Goal: Task Accomplishment & Management: Manage account settings

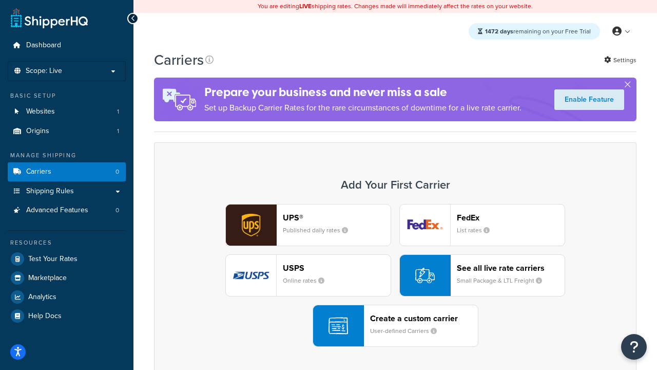
click at [396, 275] on div "UPS® Published daily rates FedEx List rates USPS Online rates See all live rate…" at bounding box center [395, 275] width 461 height 143
click at [511, 217] on header "FedEx" at bounding box center [511, 218] width 108 height 10
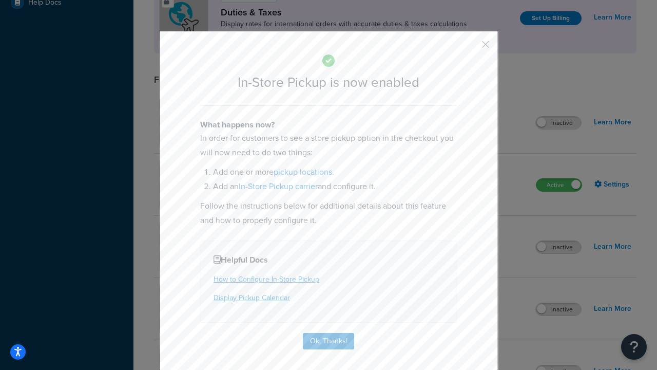
click at [470, 48] on button "button" at bounding box center [470, 48] width 3 height 3
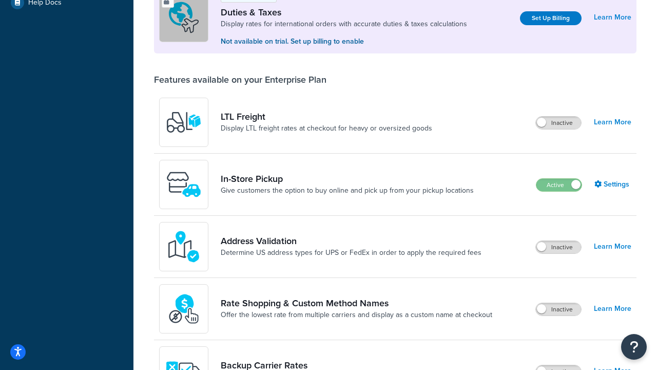
scroll to position [313, 0]
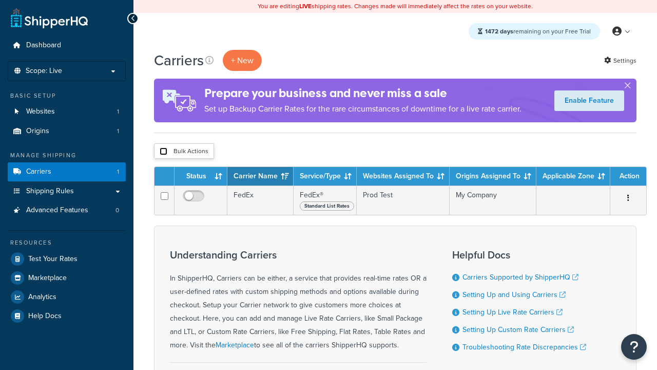
click at [163, 152] on input "checkbox" at bounding box center [164, 151] width 8 height 8
checkbox input "true"
click at [0, 0] on button "Delete" at bounding box center [0, 0] width 0 height 0
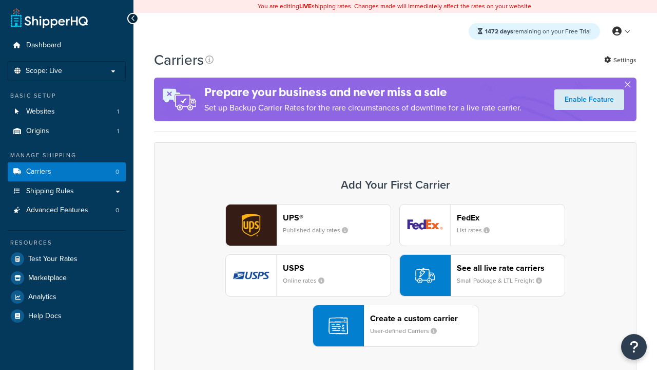
click at [396, 275] on div "UPS® Published daily rates FedEx List rates USPS Online rates See all live rate…" at bounding box center [395, 275] width 461 height 143
click at [511, 217] on header "FedEx" at bounding box center [511, 218] width 108 height 10
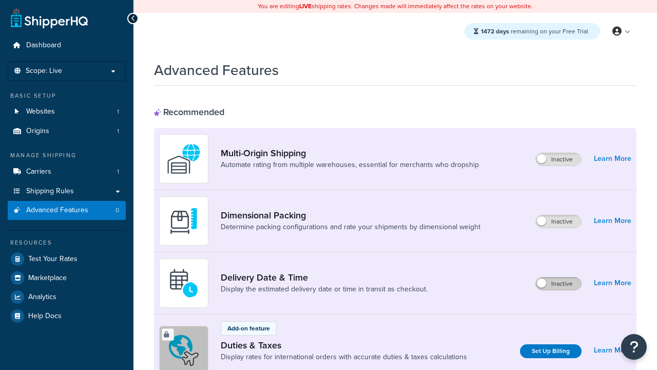
click at [559, 277] on label "Inactive" at bounding box center [558, 283] width 45 height 12
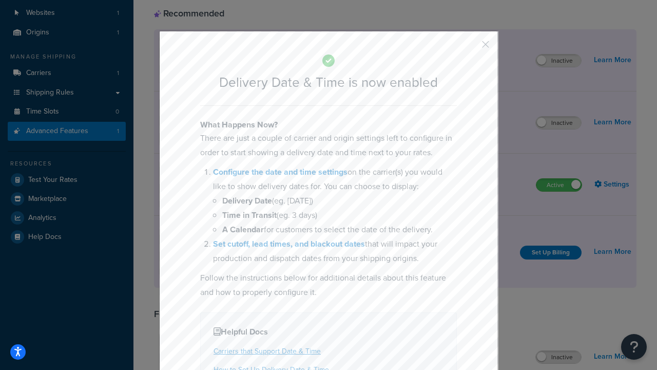
click at [470, 48] on button "button" at bounding box center [470, 48] width 3 height 3
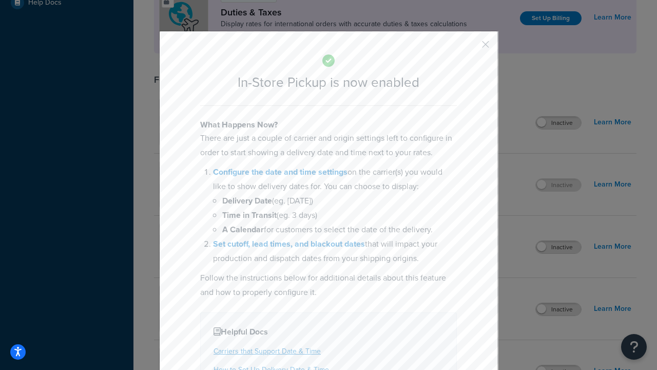
scroll to position [352, 0]
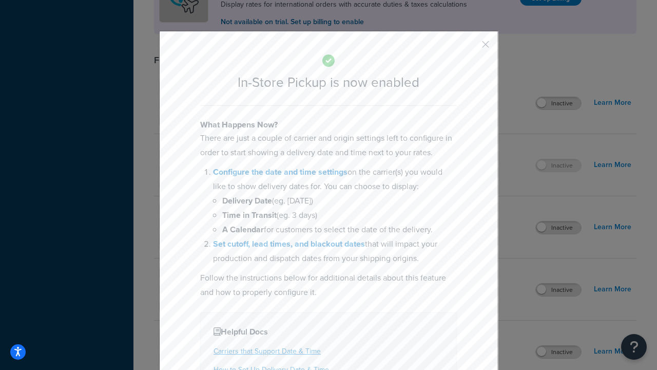
click at [470, 48] on button "button" at bounding box center [470, 48] width 3 height 3
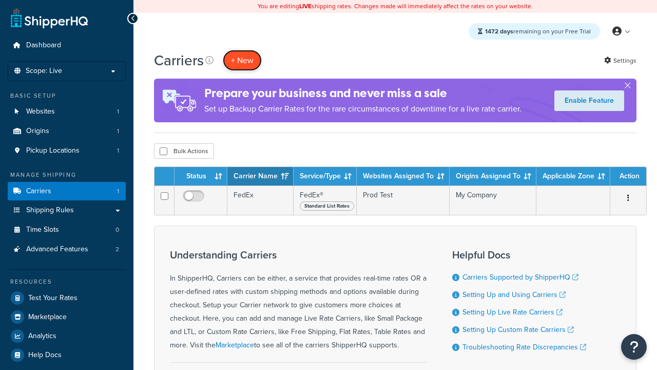
click at [242, 60] on button "+ New" at bounding box center [242, 60] width 39 height 21
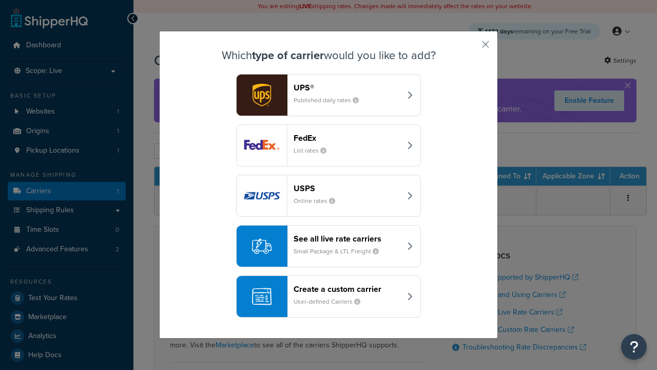
click at [329, 296] on div "Create a custom carrier User-defined Carriers" at bounding box center [347, 296] width 107 height 25
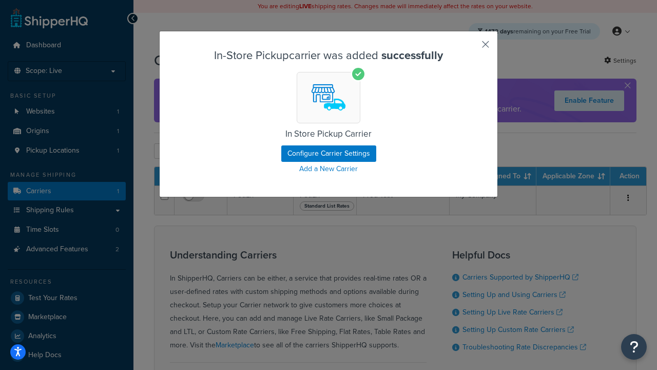
click at [470, 48] on button "button" at bounding box center [470, 48] width 3 height 3
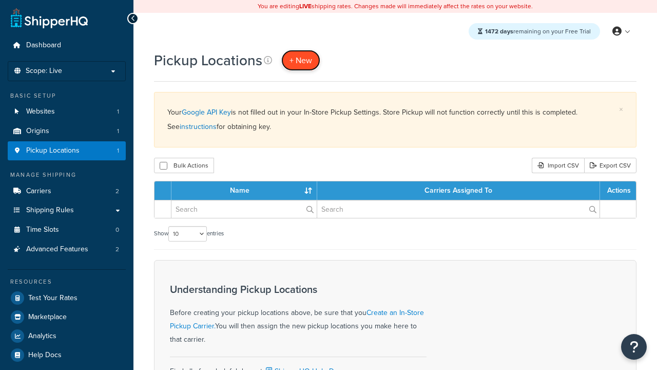
click at [301, 60] on span "+ New" at bounding box center [301, 60] width 23 height 12
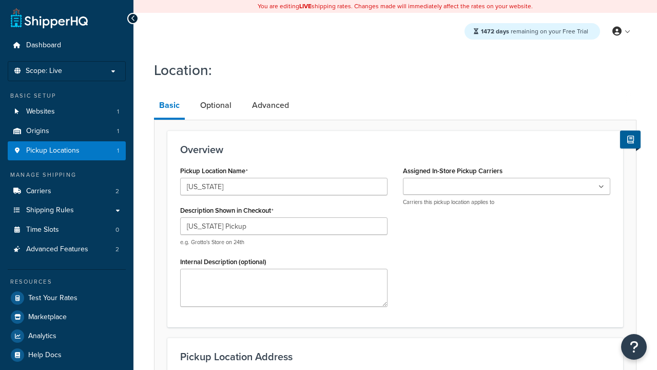
type input "California Pickup"
click at [507, 186] on ul at bounding box center [507, 186] width 208 height 17
type input "3385 Michelson Drive"
type input "Suite B"
type input "Irvine"
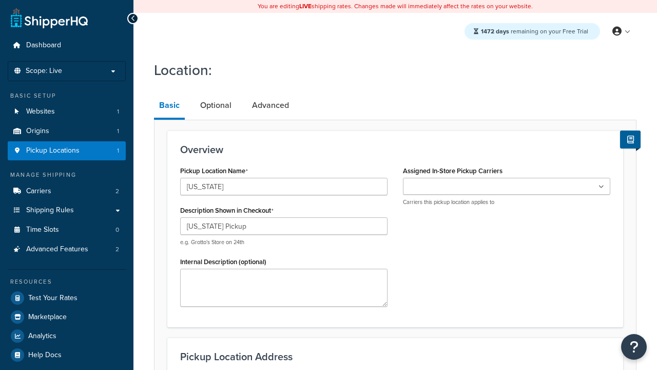
select select "5"
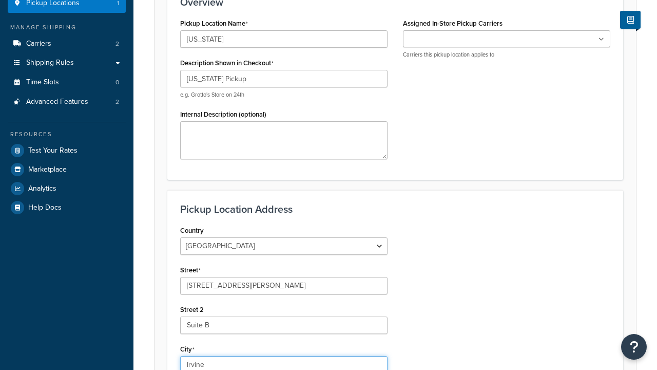
type input "Irvine"
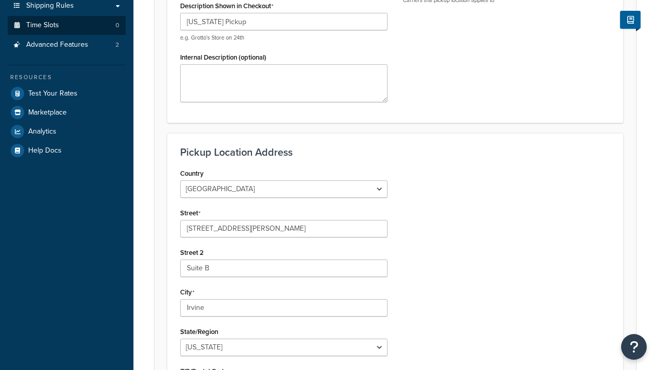
type input "92612"
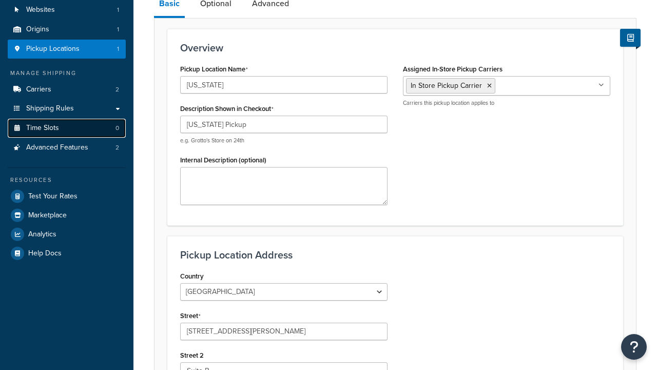
click at [67, 138] on link "Time Slots 0" at bounding box center [67, 128] width 118 height 19
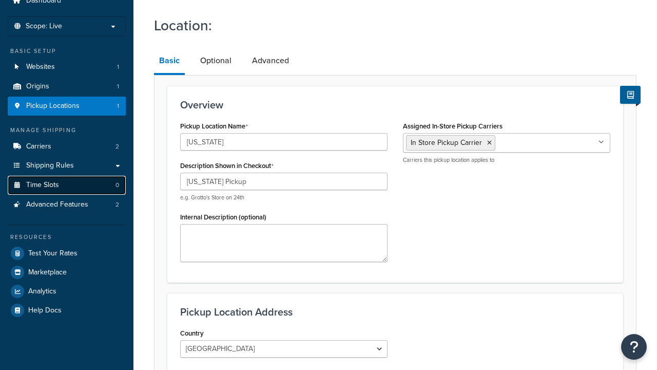
scroll to position [0, 0]
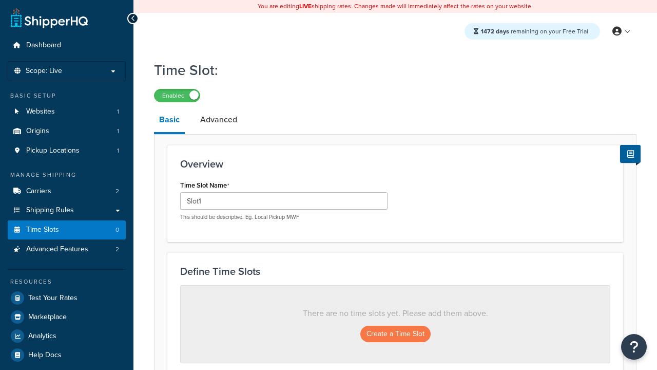
scroll to position [277, 0]
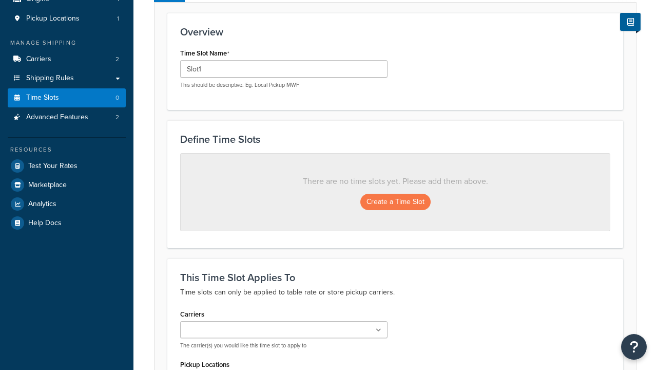
type input "Slot1"
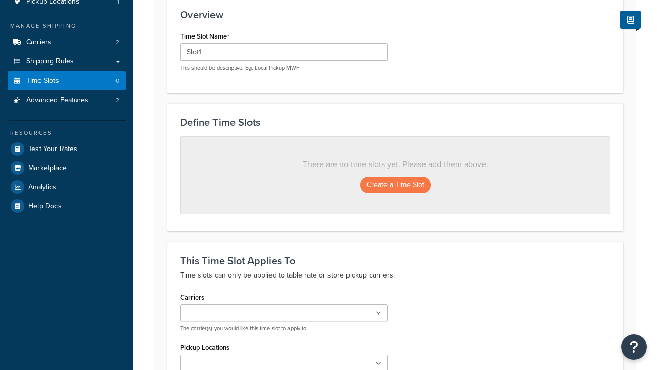
click at [284, 304] on ul at bounding box center [284, 312] width 208 height 17
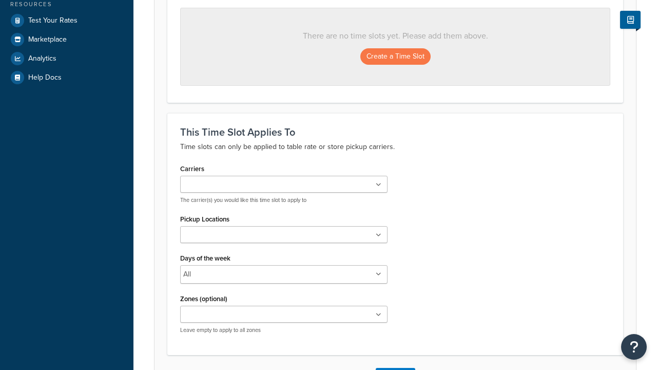
click at [284, 238] on ul at bounding box center [284, 234] width 208 height 17
click at [396, 57] on button "Create a Time Slot" at bounding box center [396, 56] width 70 height 16
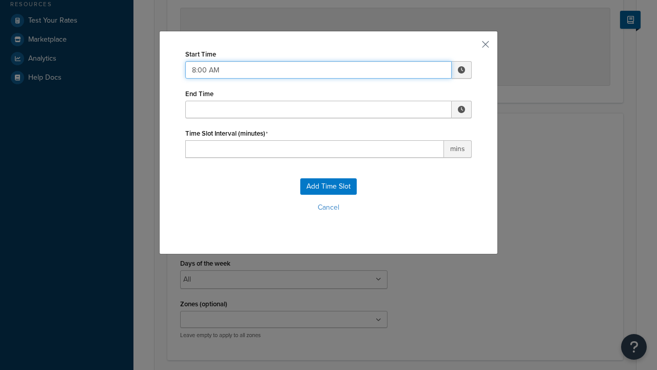
type input "8:00 AM"
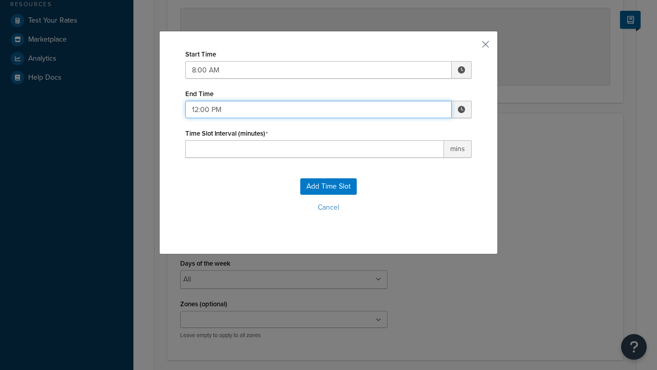
type input "12:00 PM"
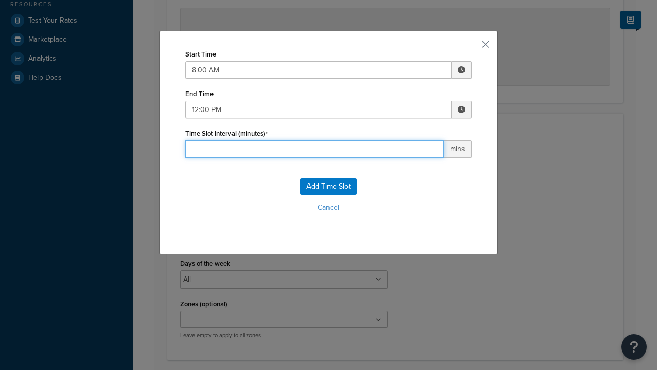
type input "60"
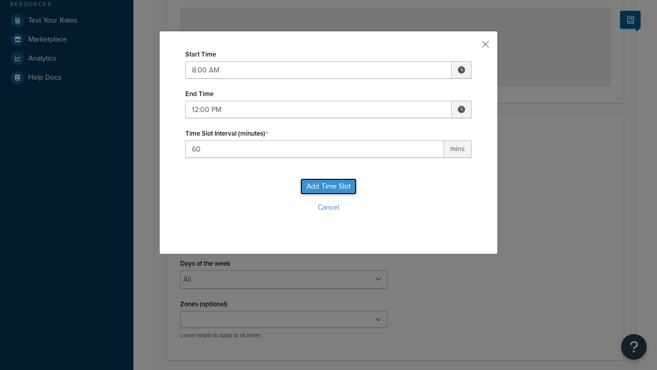
click at [329, 186] on button "Add Time Slot" at bounding box center [328, 186] width 57 height 16
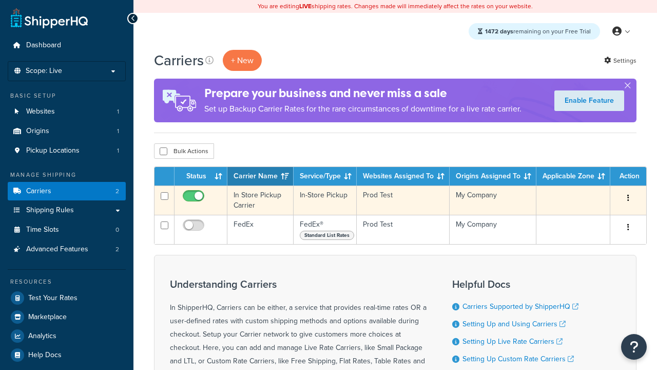
click at [629, 199] on icon "button" at bounding box center [629, 197] width 2 height 7
click at [0, 0] on link "Delete" at bounding box center [0, 0] width 0 height 0
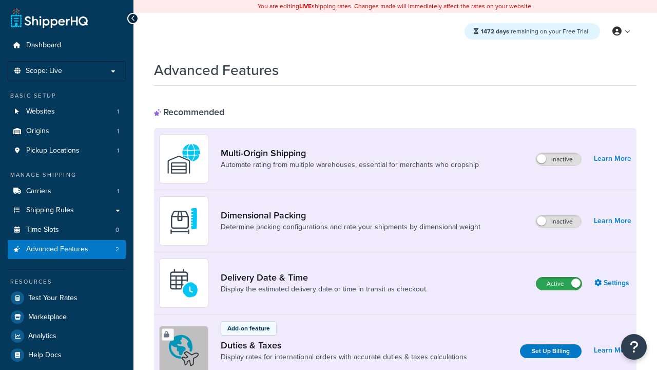
click at [559, 284] on label "Active" at bounding box center [559, 283] width 45 height 12
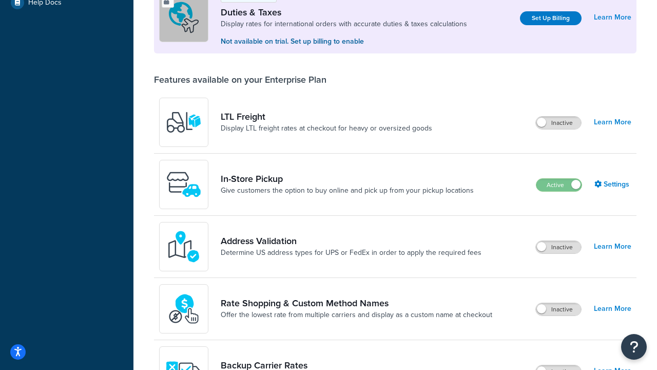
scroll to position [313, 0]
